Goal: Information Seeking & Learning: Find specific fact

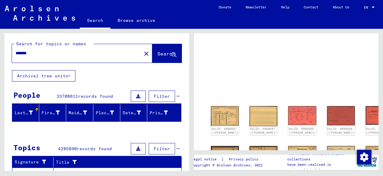
scroll to position [22, 0]
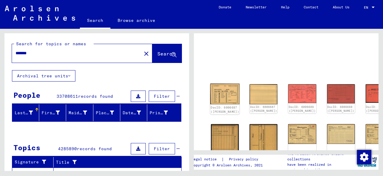
click at [214, 88] on img at bounding box center [224, 93] width 29 height 21
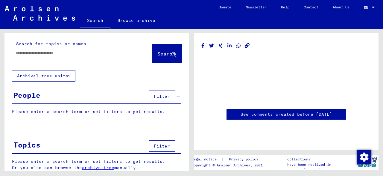
type input "*******"
click at [220, 97] on mat-grid-list at bounding box center [286, 89] width 170 height 27
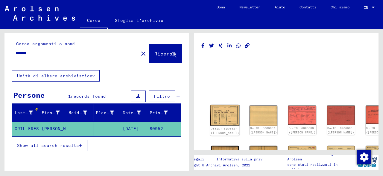
click at [220, 107] on img at bounding box center [224, 115] width 29 height 21
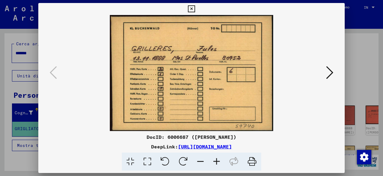
click at [332, 71] on icon at bounding box center [329, 72] width 7 height 14
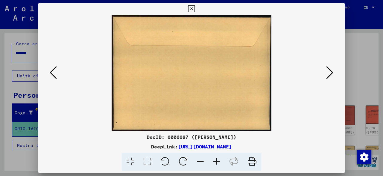
click at [332, 71] on icon at bounding box center [329, 72] width 7 height 14
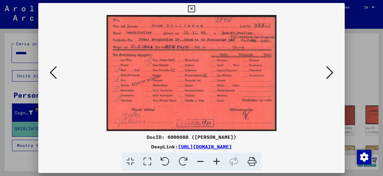
click at [332, 71] on icon at bounding box center [329, 72] width 7 height 14
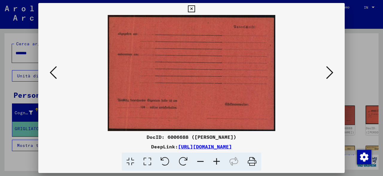
click at [332, 71] on icon at bounding box center [329, 72] width 7 height 14
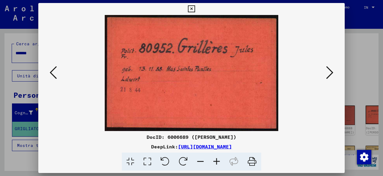
click at [332, 71] on icon at bounding box center [329, 72] width 7 height 14
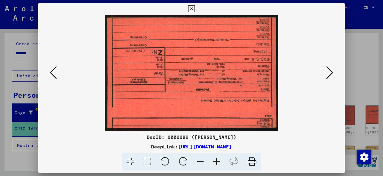
click at [332, 71] on icon at bounding box center [329, 72] width 7 height 14
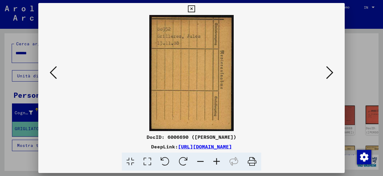
click at [332, 71] on icon at bounding box center [329, 72] width 7 height 14
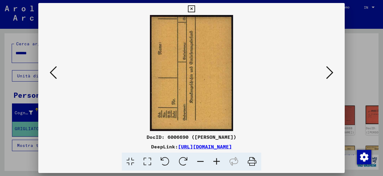
click at [332, 71] on icon at bounding box center [329, 72] width 7 height 14
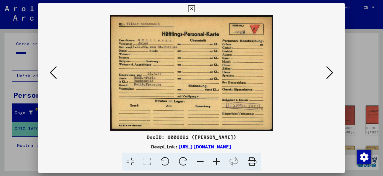
click at [332, 71] on icon at bounding box center [329, 72] width 7 height 14
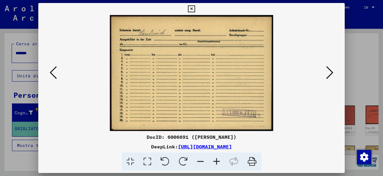
click at [195, 9] on icon at bounding box center [191, 8] width 7 height 7
